Goal: Information Seeking & Learning: Understand process/instructions

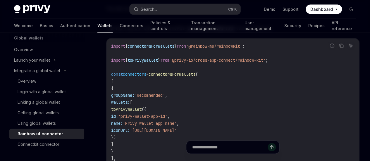
scroll to position [585, 0]
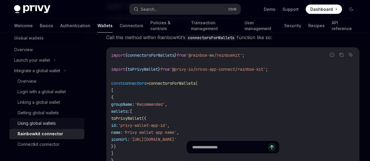
click at [45, 124] on div "Using global wallets" at bounding box center [37, 123] width 38 height 7
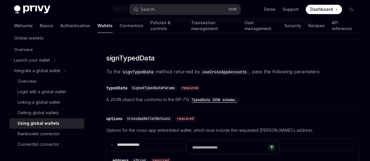
scroll to position [351, 0]
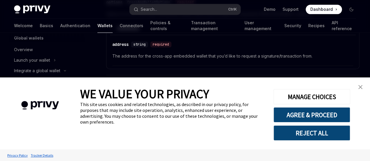
click at [358, 86] on link "close banner" at bounding box center [361, 87] width 12 height 12
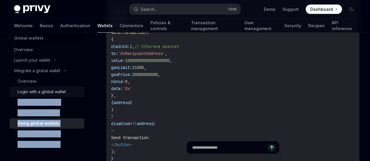
scroll to position [0, 0]
drag, startPoint x: 238, startPoint y: 95, endPoint x: 58, endPoint y: 94, distance: 179.4
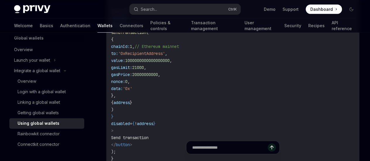
drag, startPoint x: 167, startPoint y: 109, endPoint x: 164, endPoint y: 107, distance: 3.3
click at [167, 109] on code "import { usePrivy , useCrossAppAccounts } from '@privy-io/react-auth' ; functio…" at bounding box center [233, 57] width 244 height 211
drag, startPoint x: 153, startPoint y: 102, endPoint x: 97, endPoint y: 102, distance: 56.2
click at [172, 106] on code "import { usePrivy , useCrossAppAccounts } from '@privy-io/react-auth' ; functio…" at bounding box center [233, 57] width 244 height 211
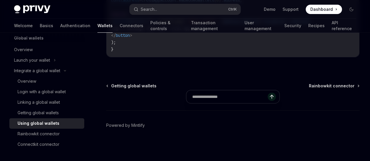
scroll to position [1083, 0]
click at [184, 24] on span "signMessage" at bounding box center [171, 21] width 26 height 5
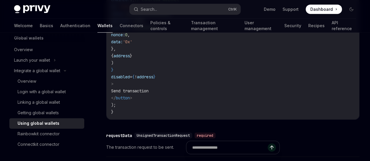
scroll to position [711, 0]
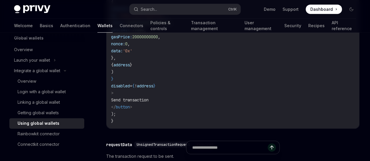
drag, startPoint x: 49, startPoint y: 130, endPoint x: 82, endPoint y: 130, distance: 33.4
click at [49, 131] on div "Rainbowkit connector" at bounding box center [39, 134] width 42 height 7
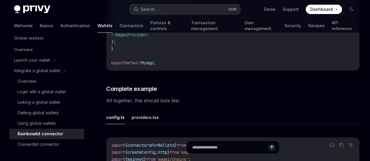
scroll to position [1054, 0]
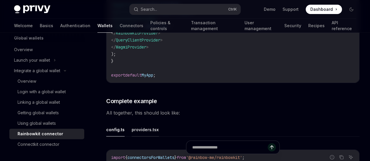
click at [152, 127] on button "providers.tsx" at bounding box center [145, 130] width 27 height 14
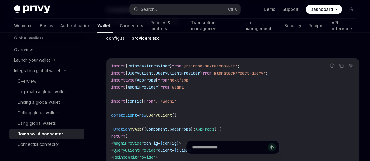
scroll to position [1112, 0]
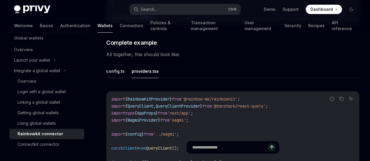
click at [122, 74] on button "config.ts" at bounding box center [115, 71] width 18 height 14
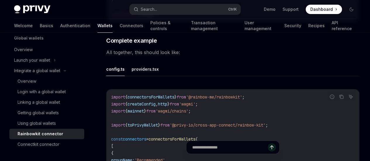
scroll to position [1112, 0]
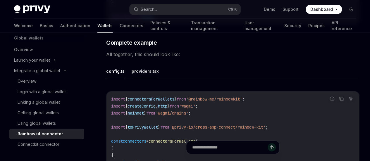
click at [143, 75] on button "providers.tsx" at bounding box center [145, 71] width 27 height 14
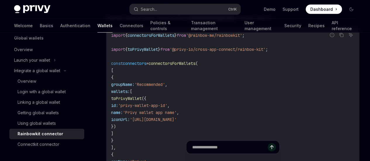
scroll to position [615, 0]
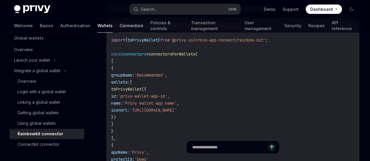
click at [120, 26] on link "Connectors" at bounding box center [132, 26] width 24 height 14
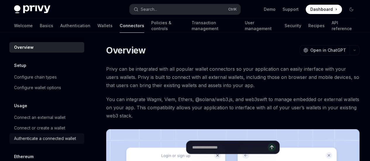
click at [60, 141] on div "Authenticate a connected wallet" at bounding box center [45, 138] width 62 height 7
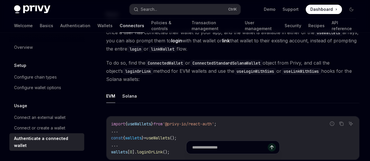
scroll to position [88, 0]
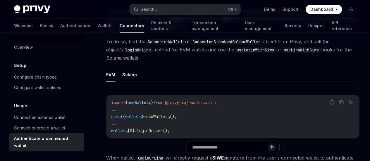
click at [0, 0] on div at bounding box center [0, 0] width 0 height 0
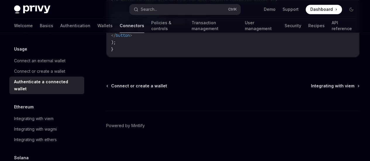
scroll to position [59, 0]
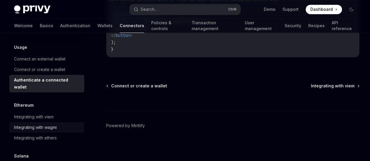
click at [37, 130] on div "Integrating with wagmi" at bounding box center [35, 127] width 43 height 7
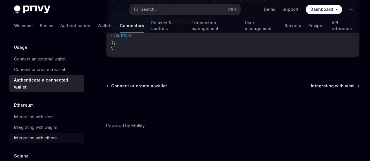
type textarea "*"
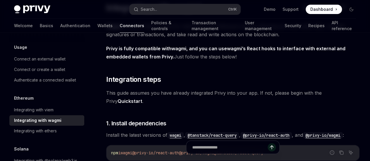
scroll to position [117, 0]
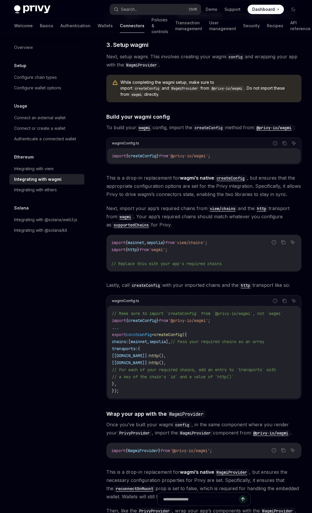
scroll to position [383, 0]
